Goal: Information Seeking & Learning: Check status

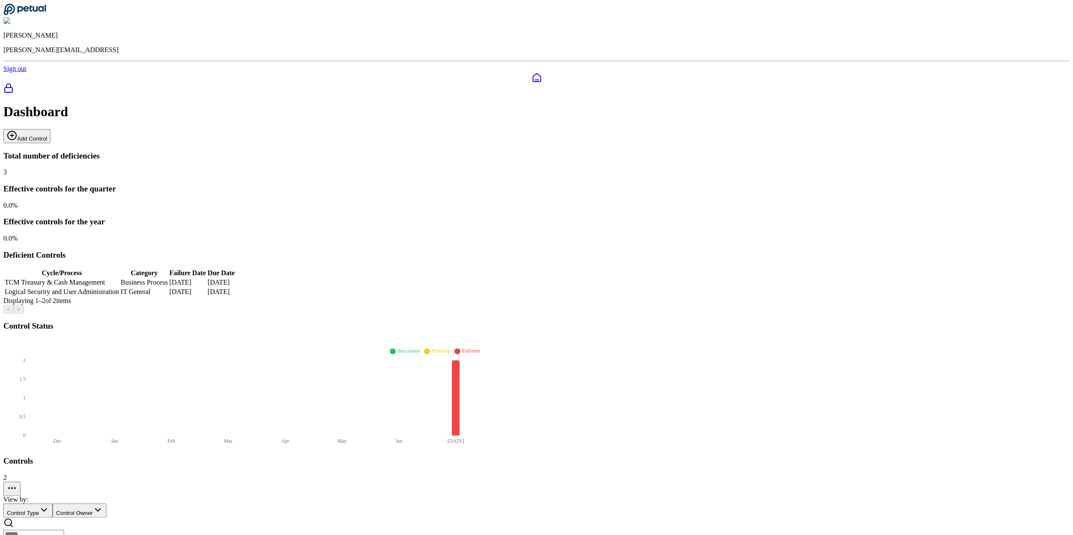
click at [344, 411] on main "Dashboard Add Control Total number of deficiencies 3 Effective controls for the…" at bounding box center [536, 353] width 1067 height 498
